Goal: Task Accomplishment & Management: Use online tool/utility

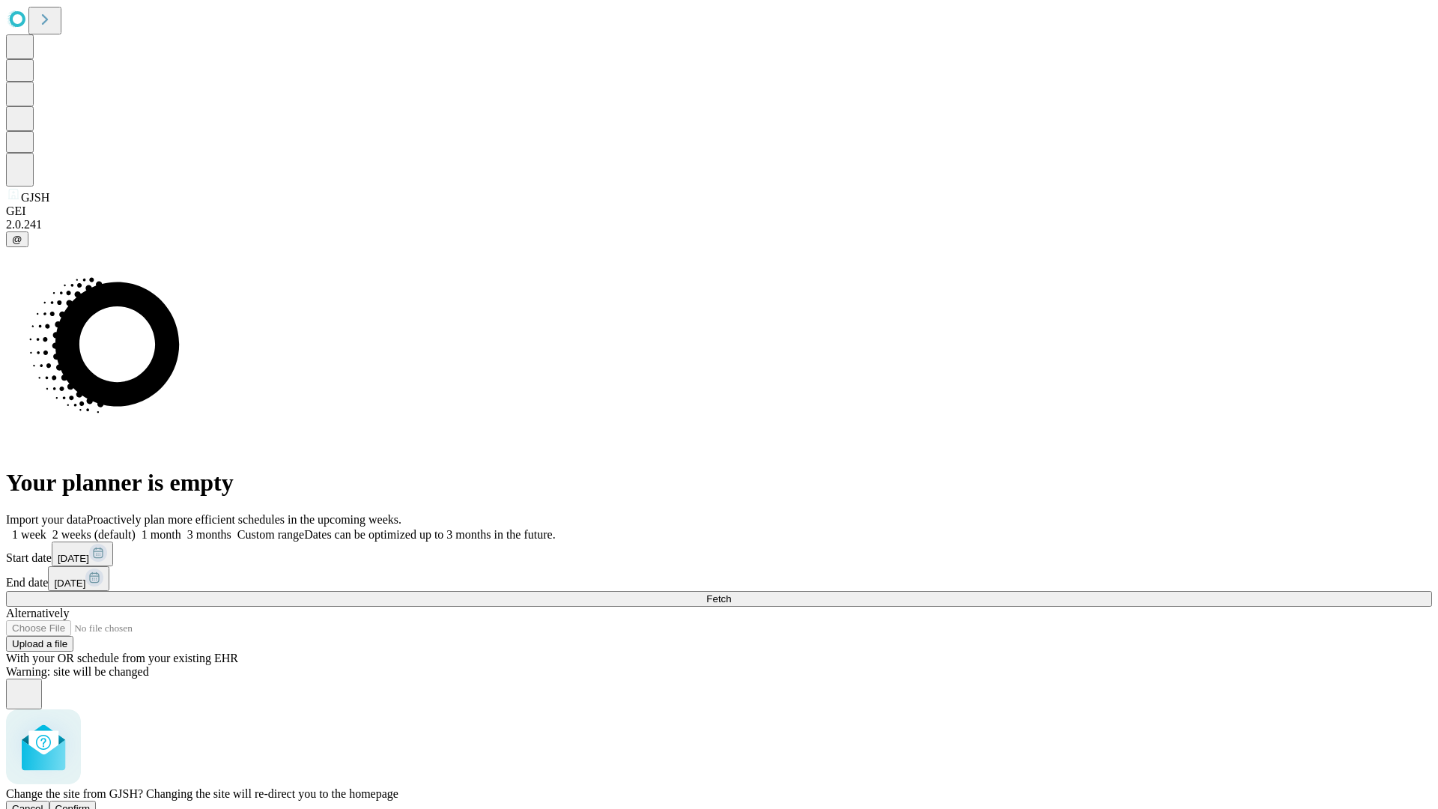
click at [91, 803] on span "Confirm" at bounding box center [72, 808] width 35 height 11
click at [46, 528] on label "1 week" at bounding box center [26, 534] width 40 height 13
click at [731, 593] on span "Fetch" at bounding box center [718, 598] width 25 height 11
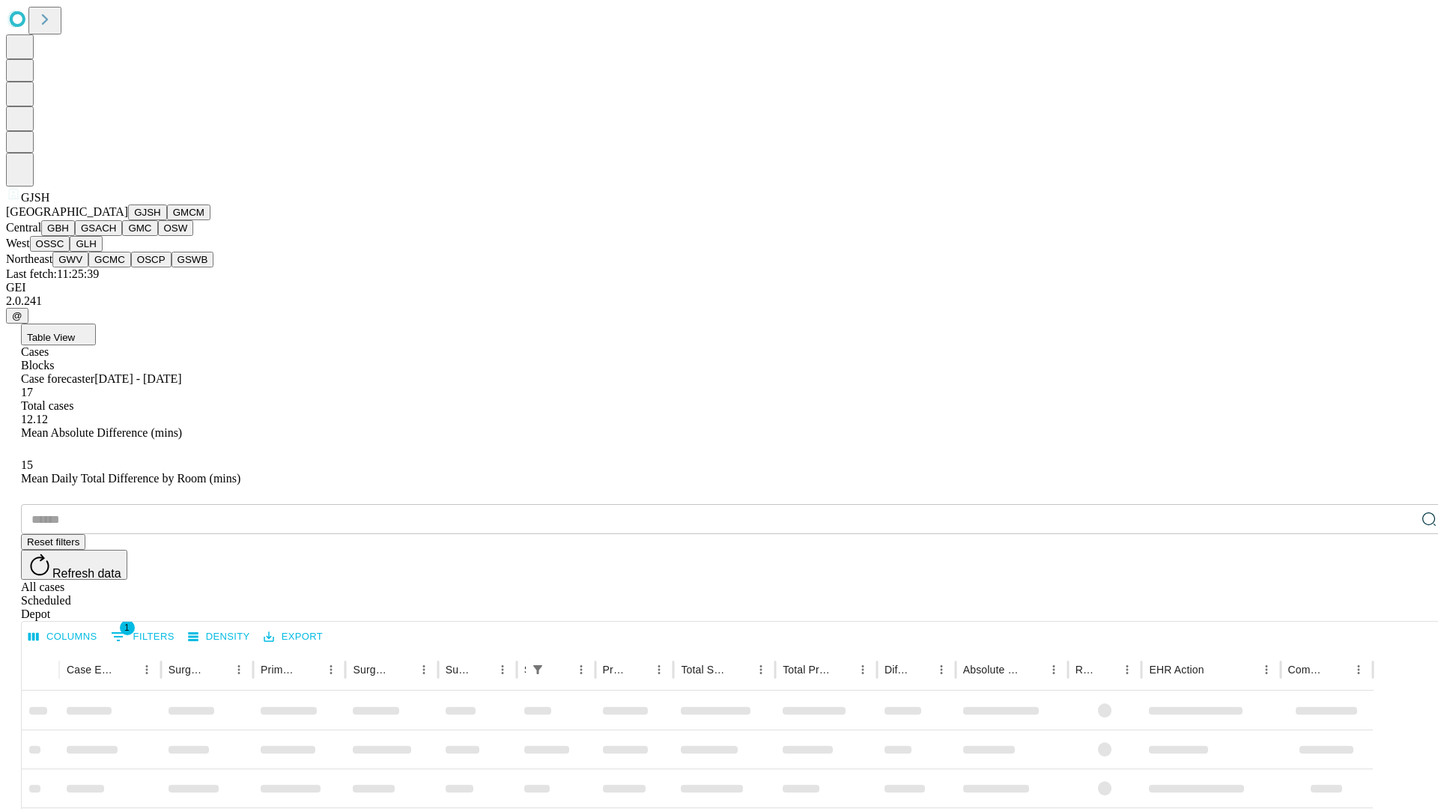
click at [167, 220] on button "GMCM" at bounding box center [188, 212] width 43 height 16
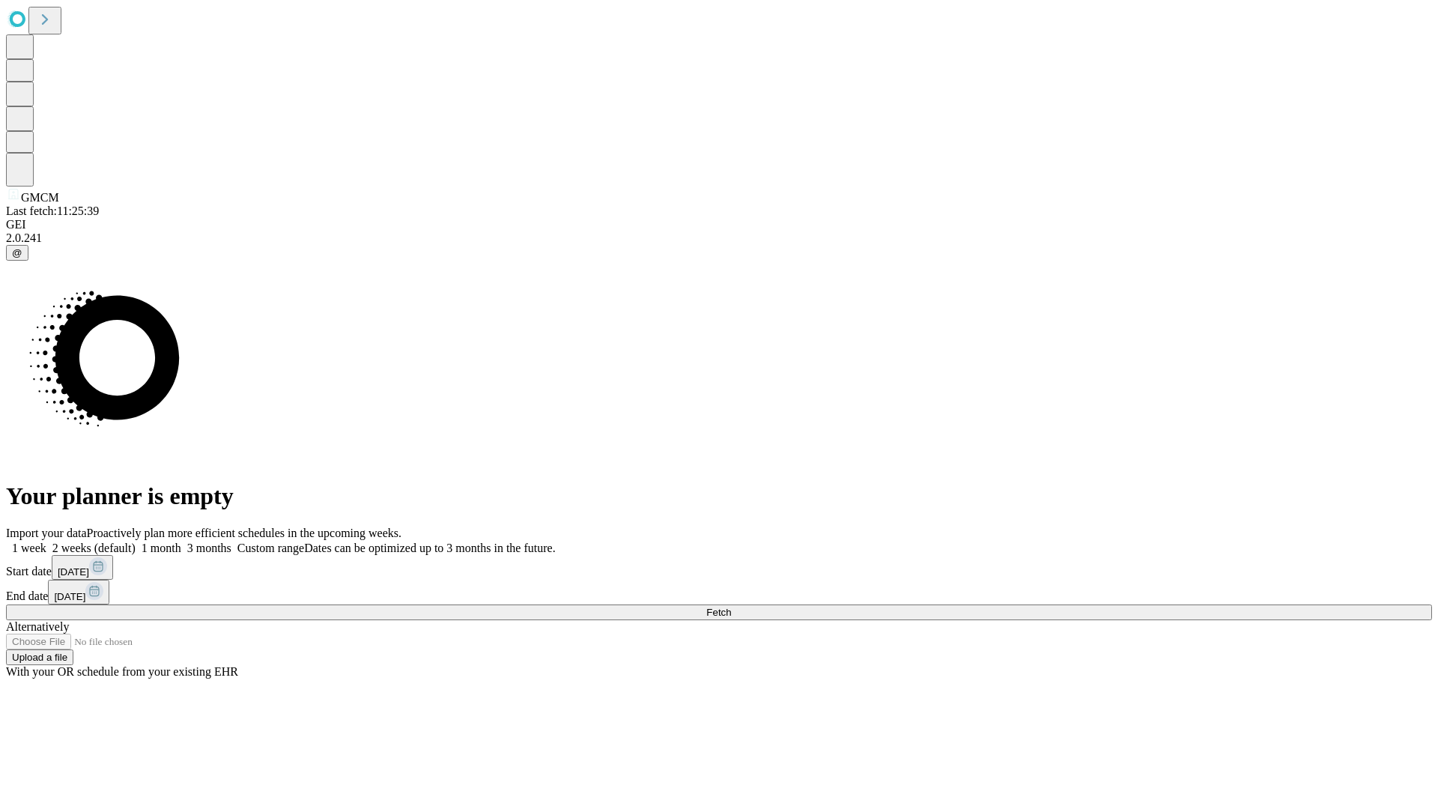
click at [731, 606] on span "Fetch" at bounding box center [718, 611] width 25 height 11
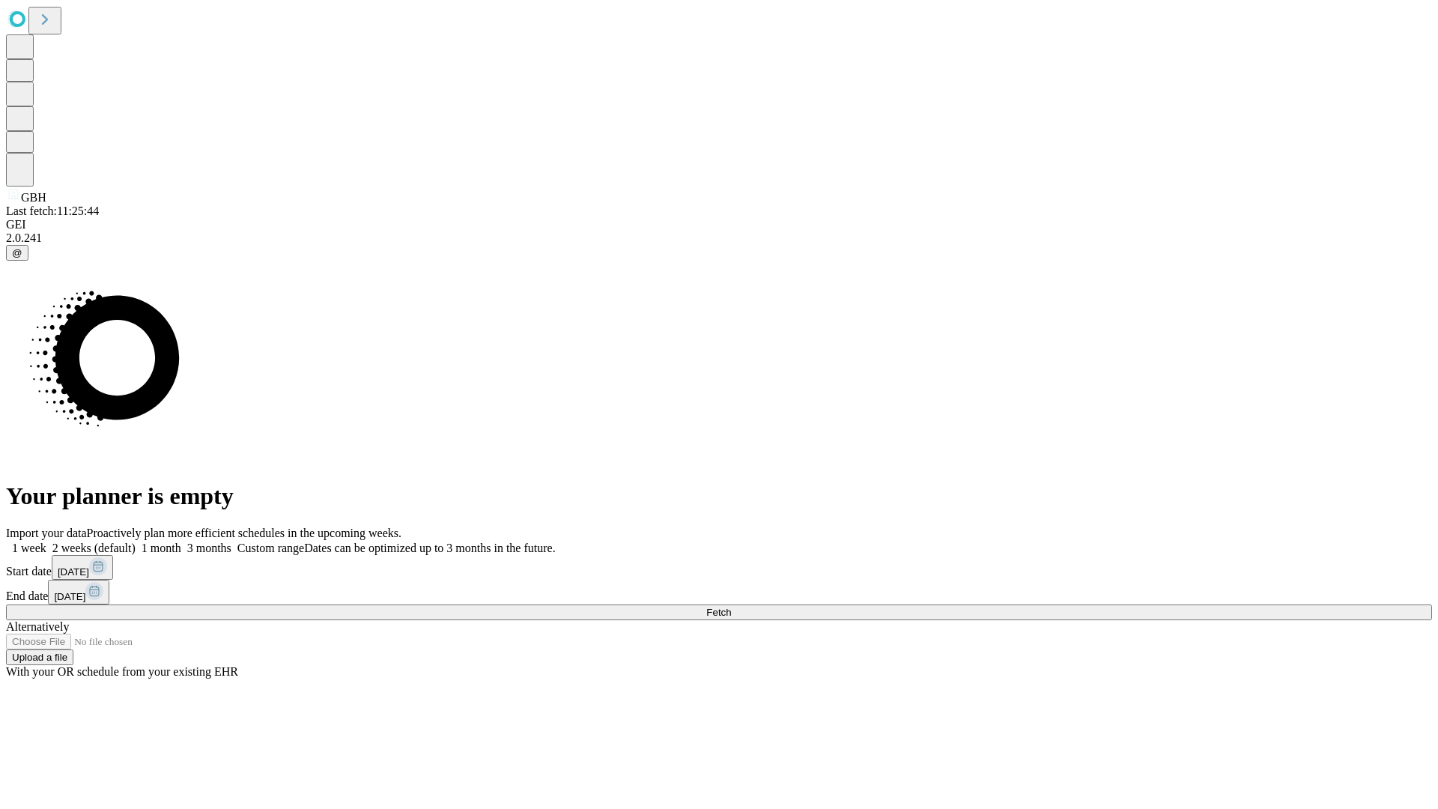
click at [46, 541] on label "1 week" at bounding box center [26, 547] width 40 height 13
click at [731, 606] on span "Fetch" at bounding box center [718, 611] width 25 height 11
click at [46, 541] on label "1 week" at bounding box center [26, 547] width 40 height 13
click at [731, 606] on span "Fetch" at bounding box center [718, 611] width 25 height 11
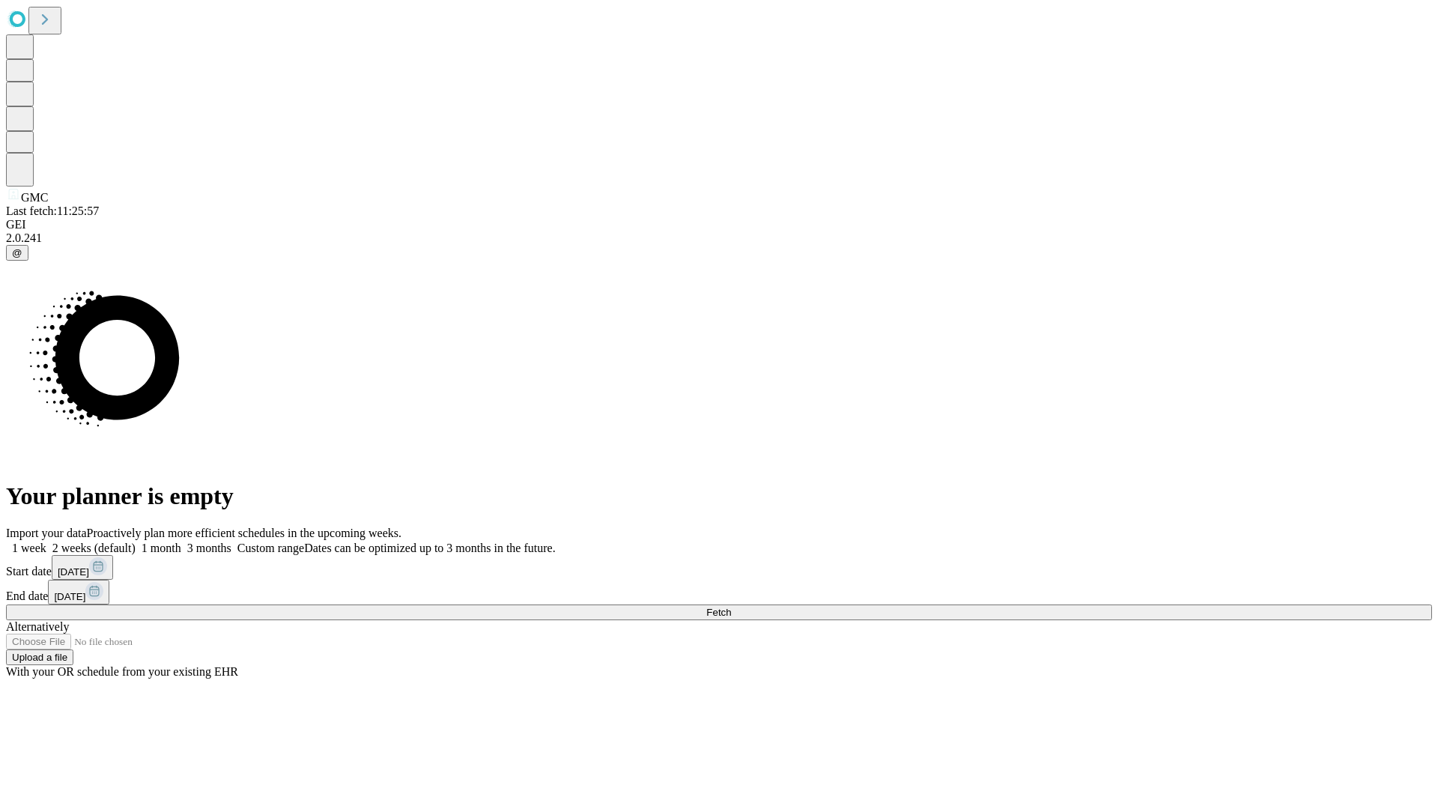
click at [46, 541] on label "1 week" at bounding box center [26, 547] width 40 height 13
click at [731, 606] on span "Fetch" at bounding box center [718, 611] width 25 height 11
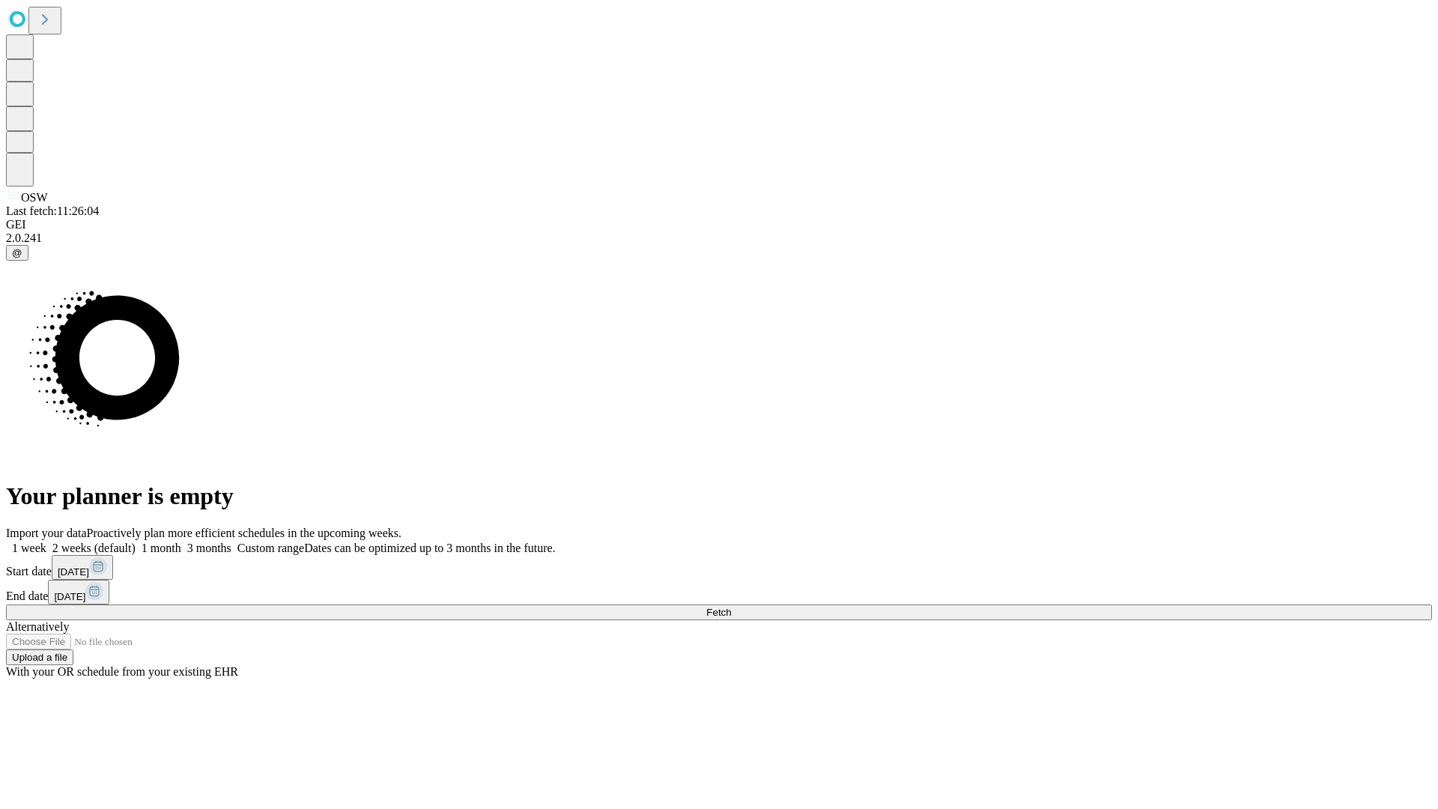
click at [731, 606] on span "Fetch" at bounding box center [718, 611] width 25 height 11
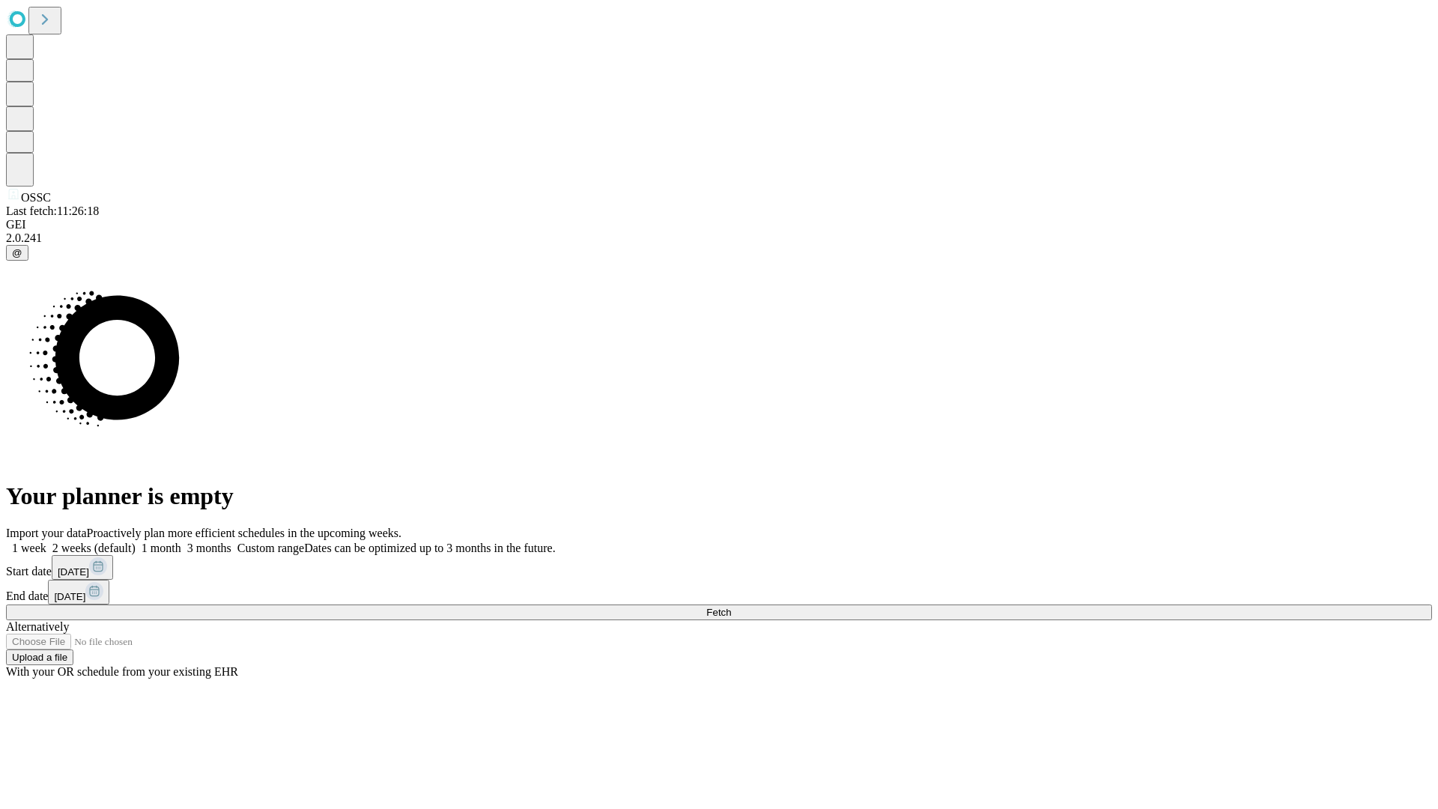
click at [46, 541] on label "1 week" at bounding box center [26, 547] width 40 height 13
click at [731, 606] on span "Fetch" at bounding box center [718, 611] width 25 height 11
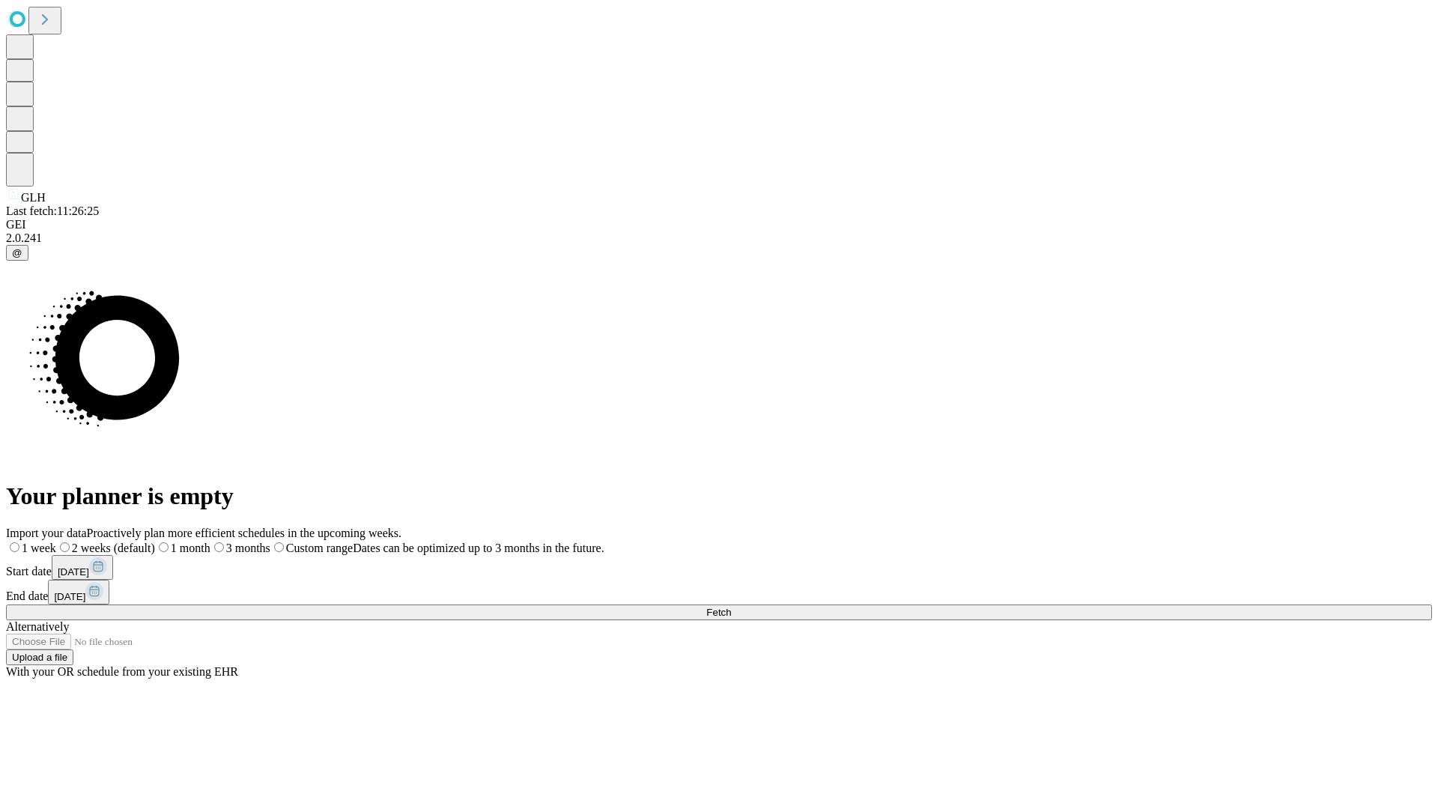
click at [56, 541] on label "1 week" at bounding box center [31, 547] width 50 height 13
click at [731, 606] on span "Fetch" at bounding box center [718, 611] width 25 height 11
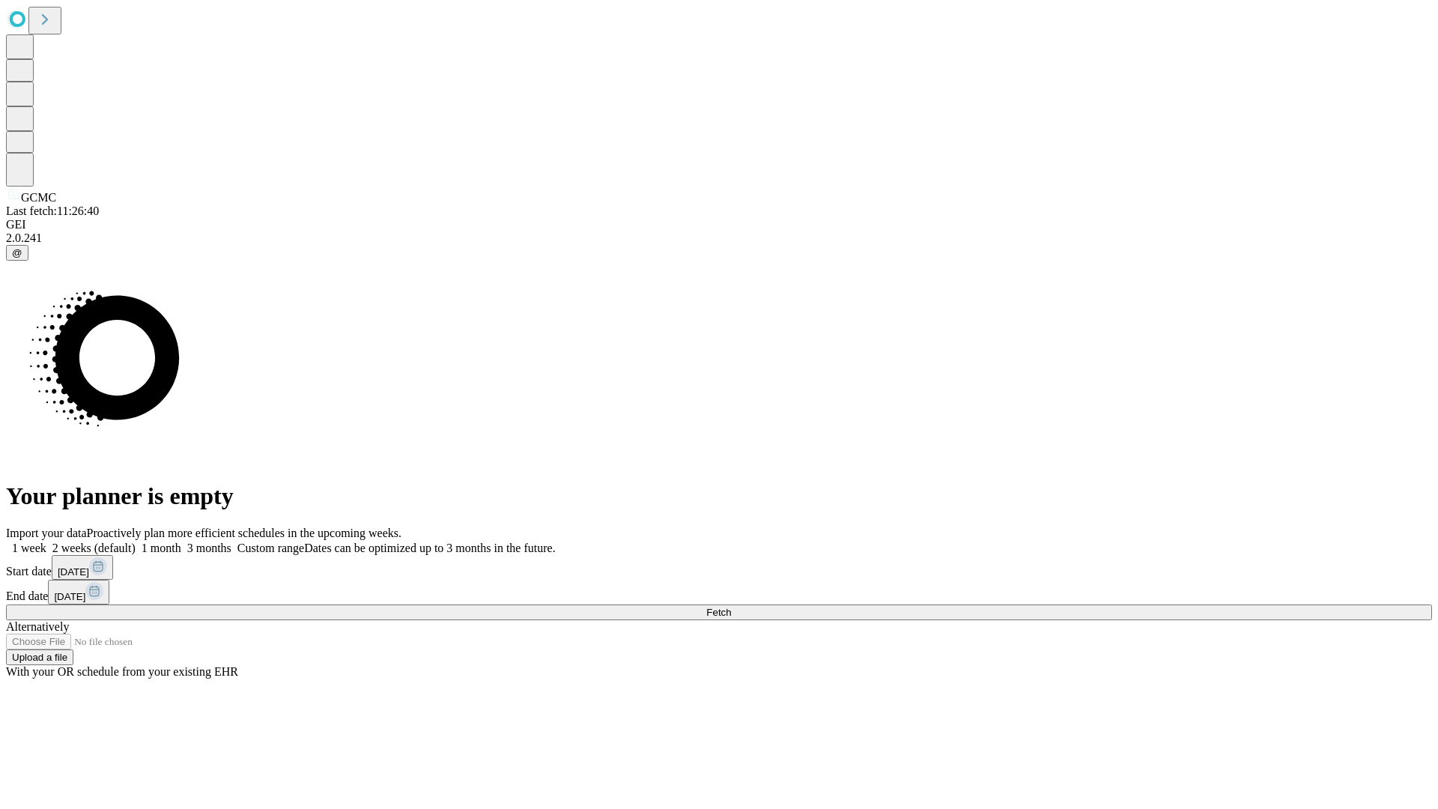
click at [46, 541] on label "1 week" at bounding box center [26, 547] width 40 height 13
click at [731, 606] on span "Fetch" at bounding box center [718, 611] width 25 height 11
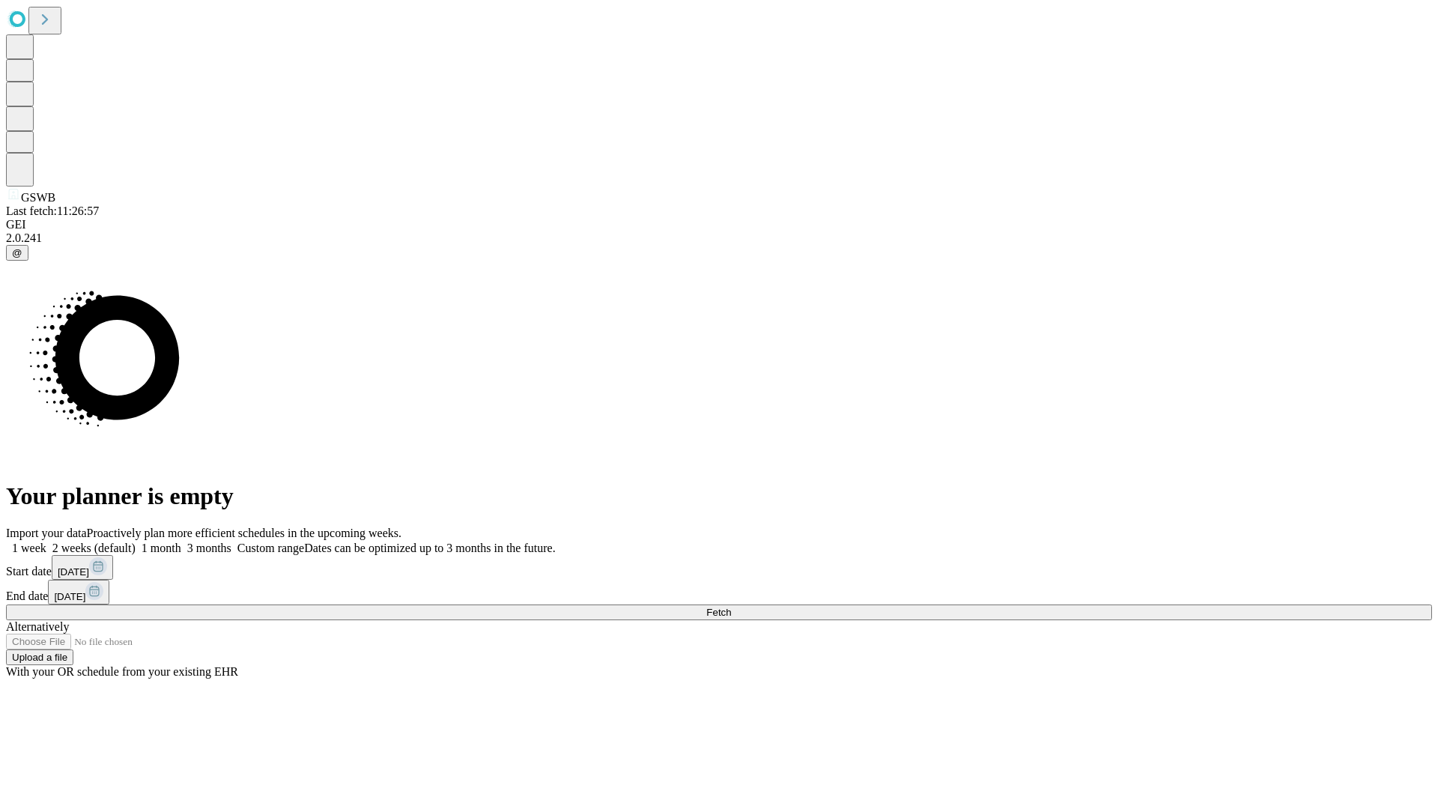
click at [46, 541] on label "1 week" at bounding box center [26, 547] width 40 height 13
click at [731, 606] on span "Fetch" at bounding box center [718, 611] width 25 height 11
